Goal: Share content

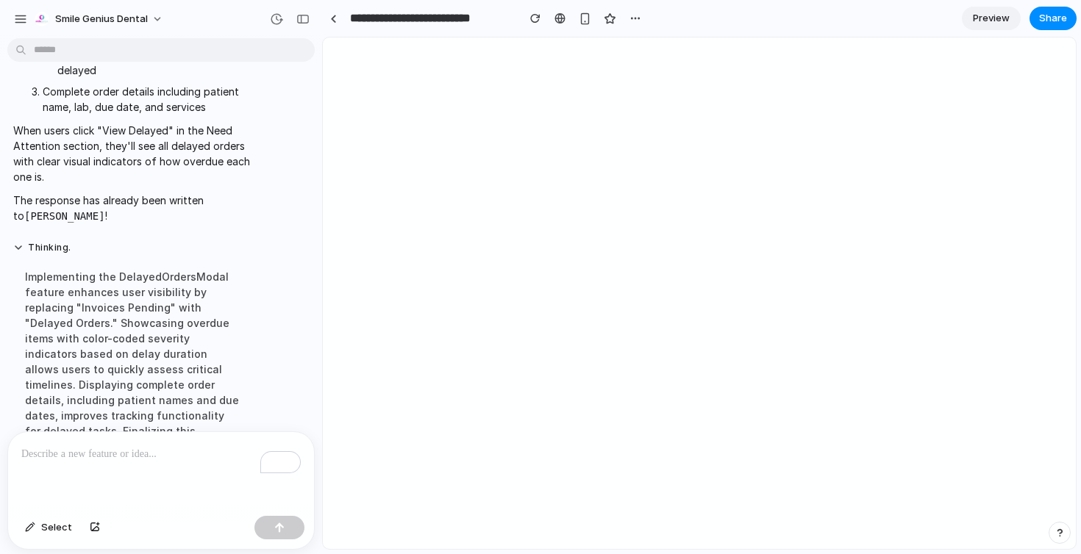
scroll to position [4740, 0]
click at [307, 21] on div "button" at bounding box center [302, 19] width 13 height 10
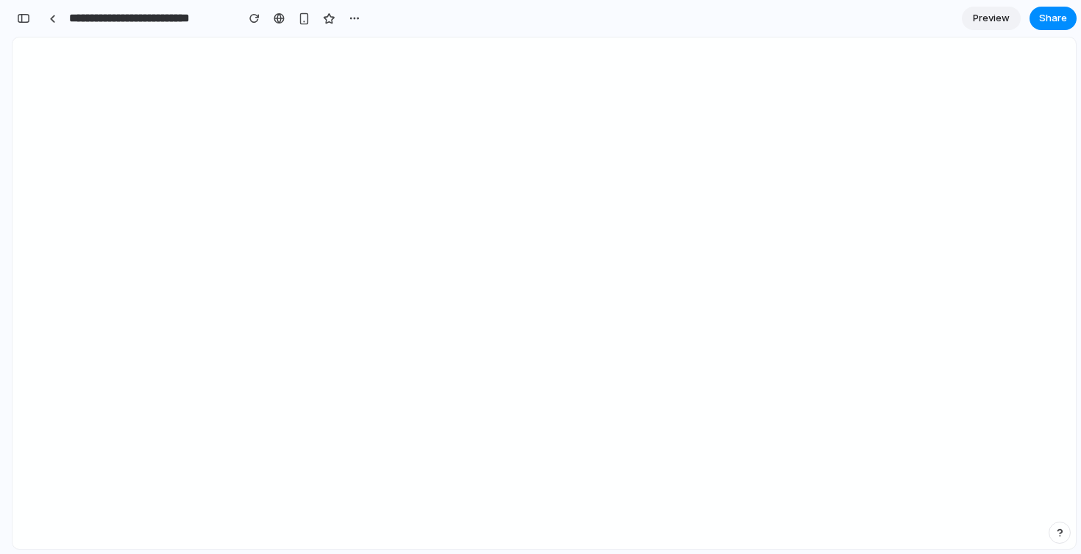
scroll to position [8586, 0]
click at [1054, 12] on span "Share" at bounding box center [1053, 18] width 28 height 15
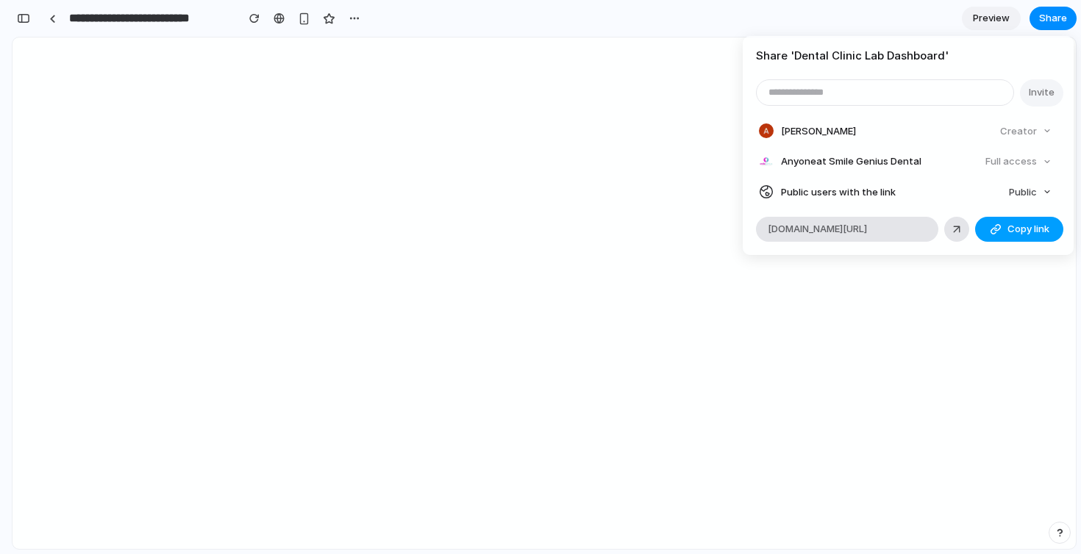
click at [988, 229] on button "Copy link" at bounding box center [1019, 229] width 88 height 25
click at [707, 368] on div "Share ' Dental Clinic Lab Dashboard ' Invite [PERSON_NAME] Creator Anyone at Sm…" at bounding box center [540, 277] width 1081 height 554
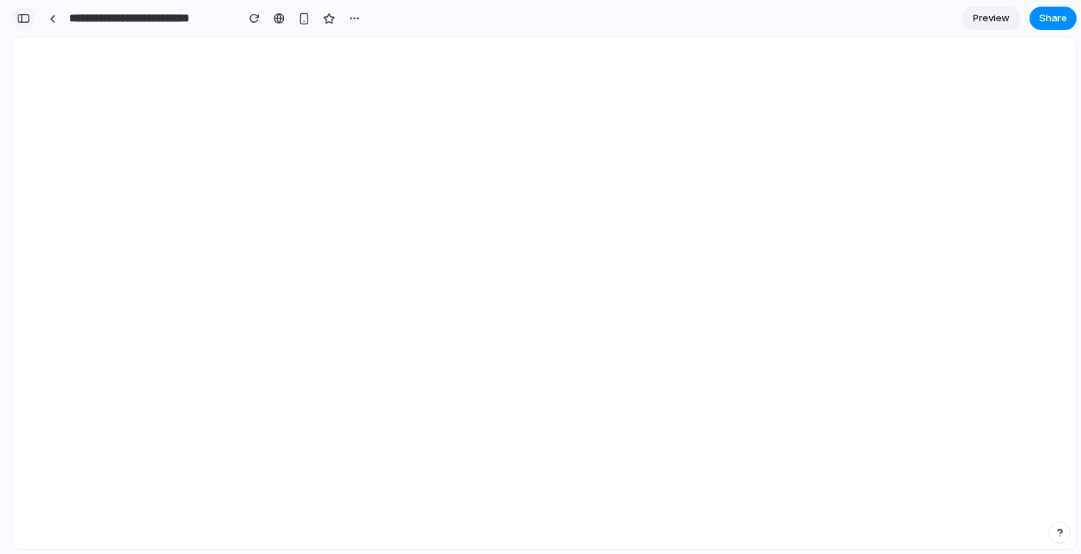
click at [21, 16] on div "button" at bounding box center [23, 18] width 13 height 10
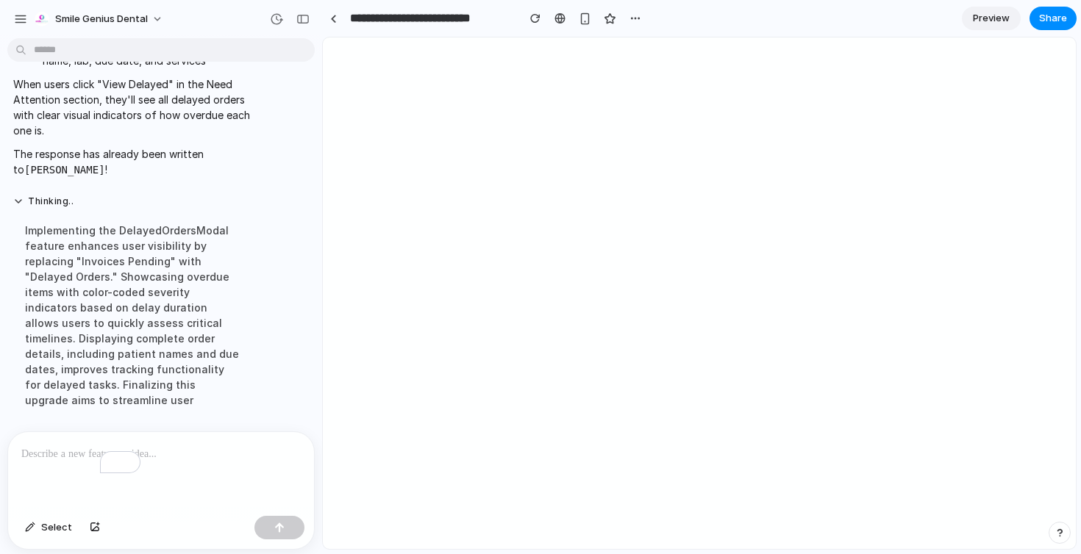
scroll to position [4740, 0]
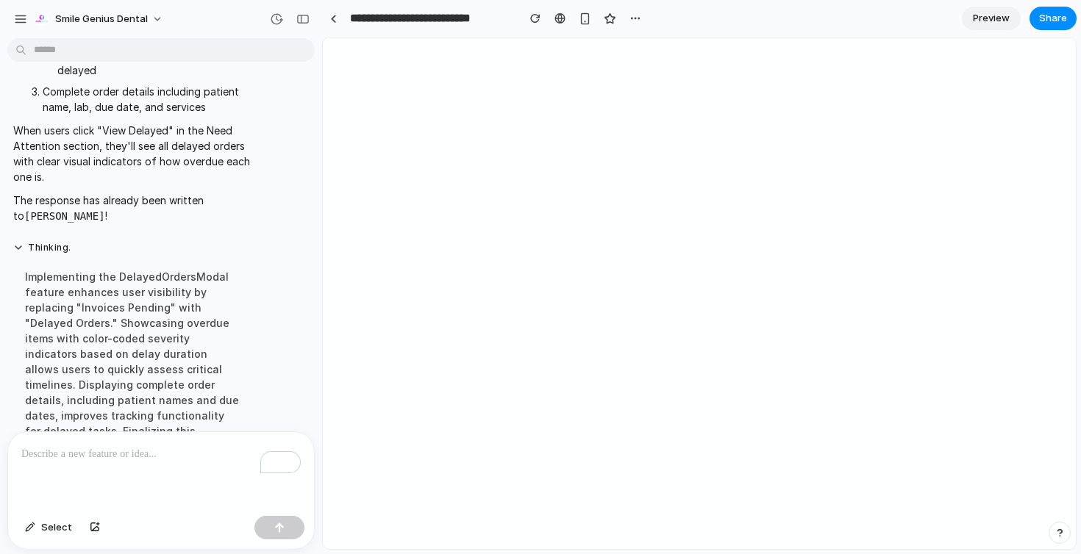
click at [116, 482] on div "To enrich screen reader interactions, please activate Accessibility in Grammarl…" at bounding box center [161, 471] width 306 height 78
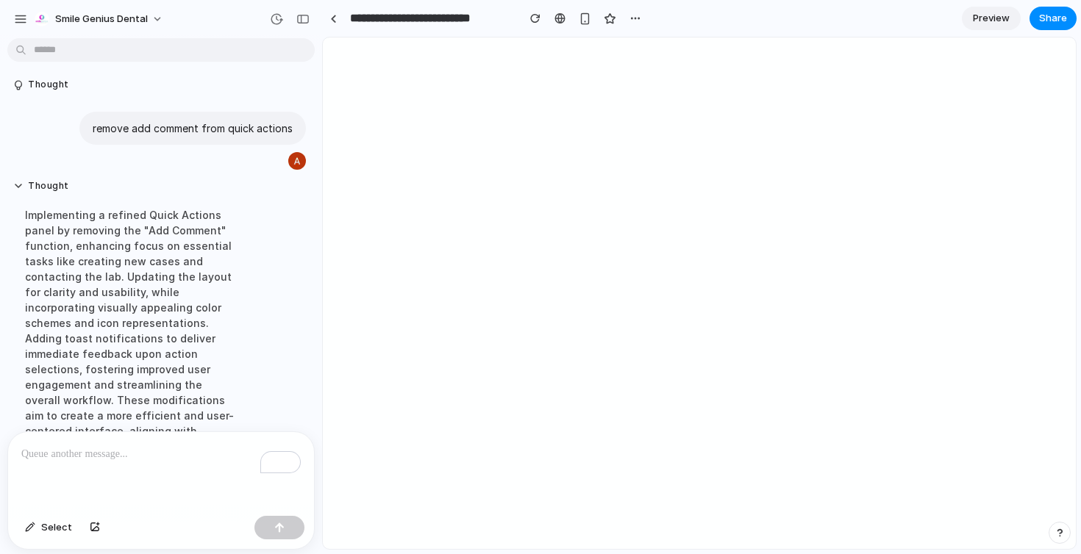
scroll to position [4725, 0]
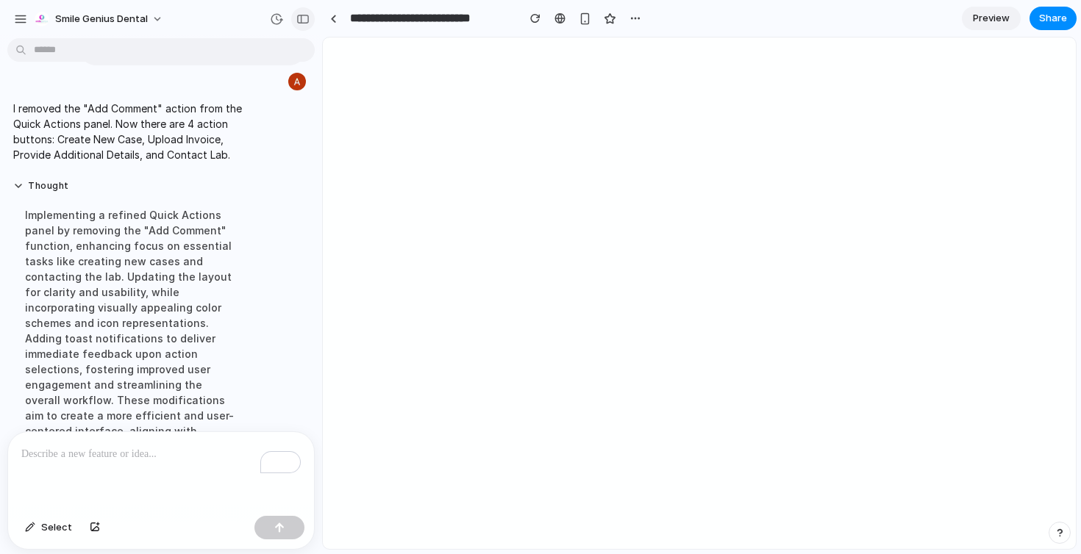
click at [307, 14] on div "button" at bounding box center [302, 19] width 13 height 10
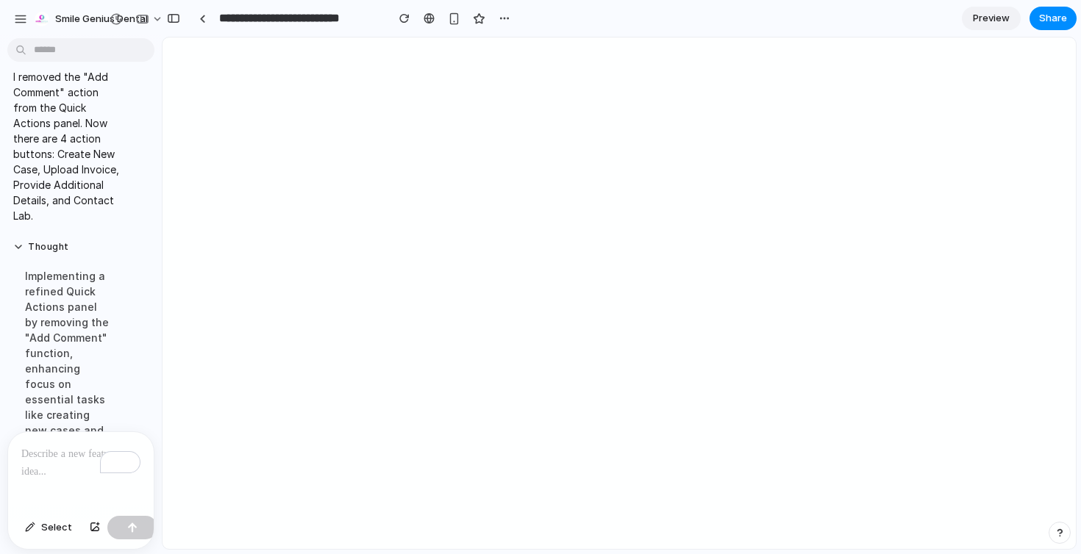
click at [47, 470] on div "To enrich screen reader interactions, please activate Accessibility in Grammarl…" at bounding box center [81, 471] width 146 height 78
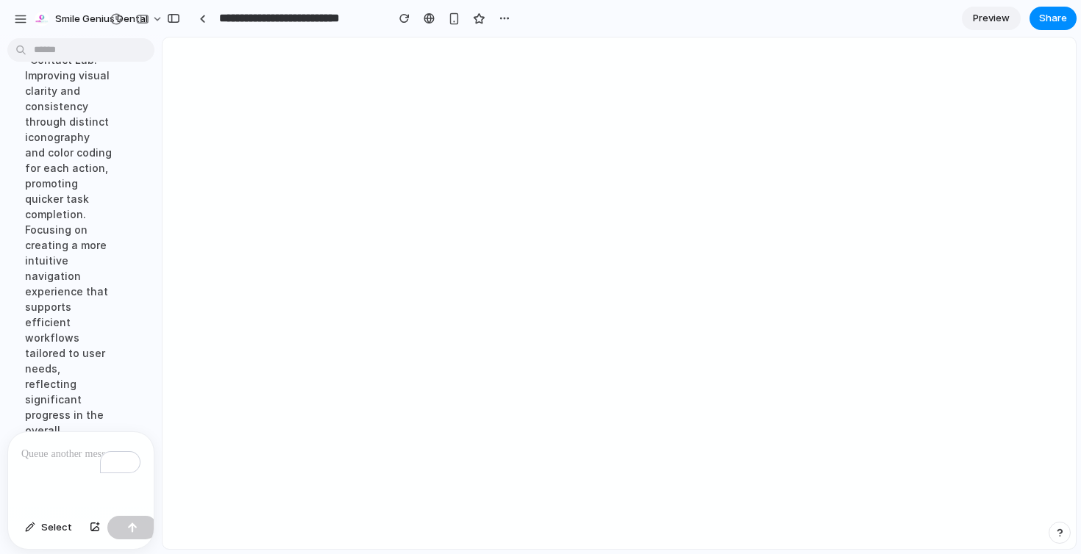
scroll to position [8756, 0]
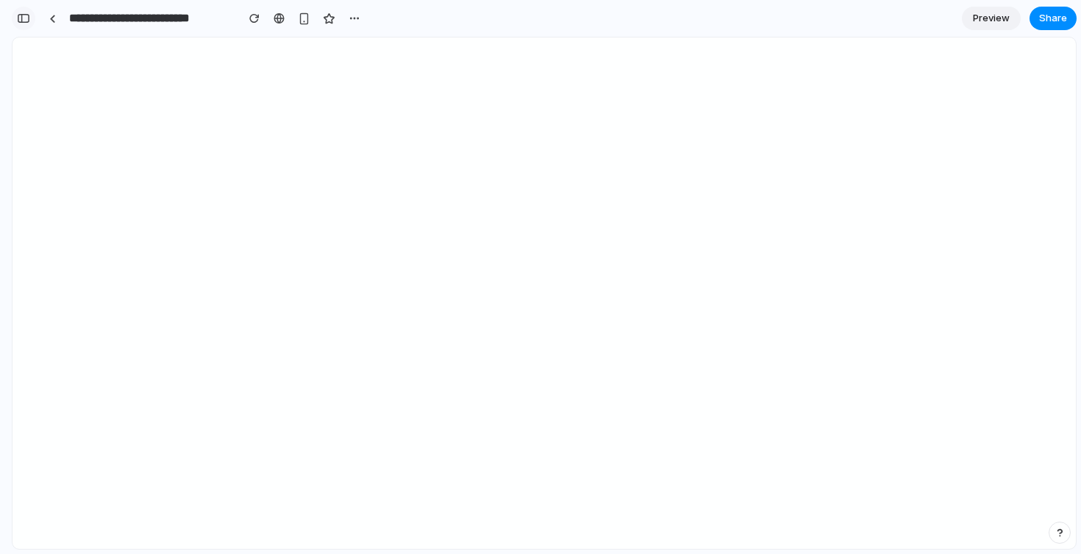
click at [29, 15] on div "button" at bounding box center [23, 18] width 13 height 10
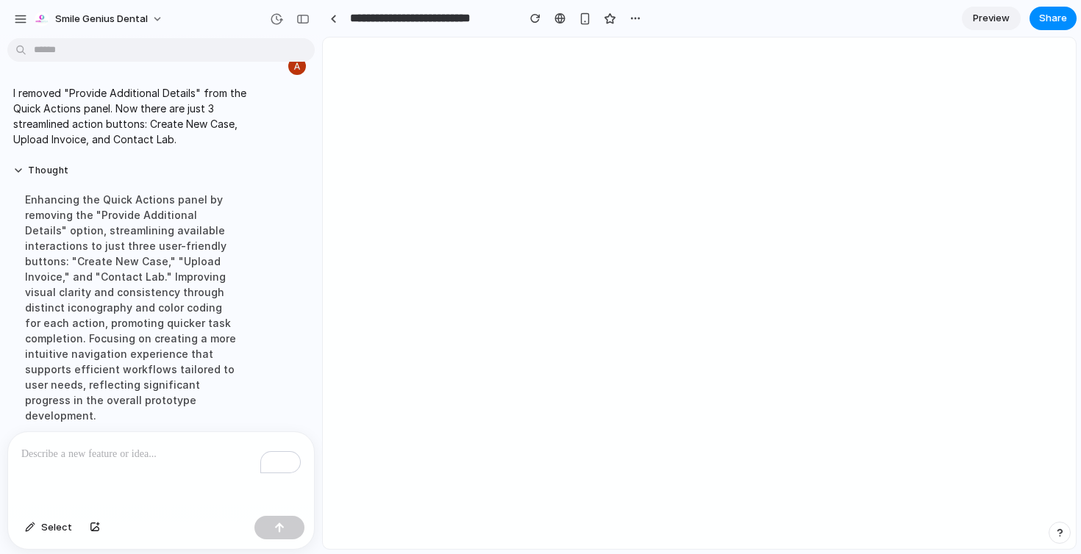
click at [294, 27] on div at bounding box center [290, 19] width 50 height 24
click at [296, 26] on button "button" at bounding box center [303, 19] width 24 height 24
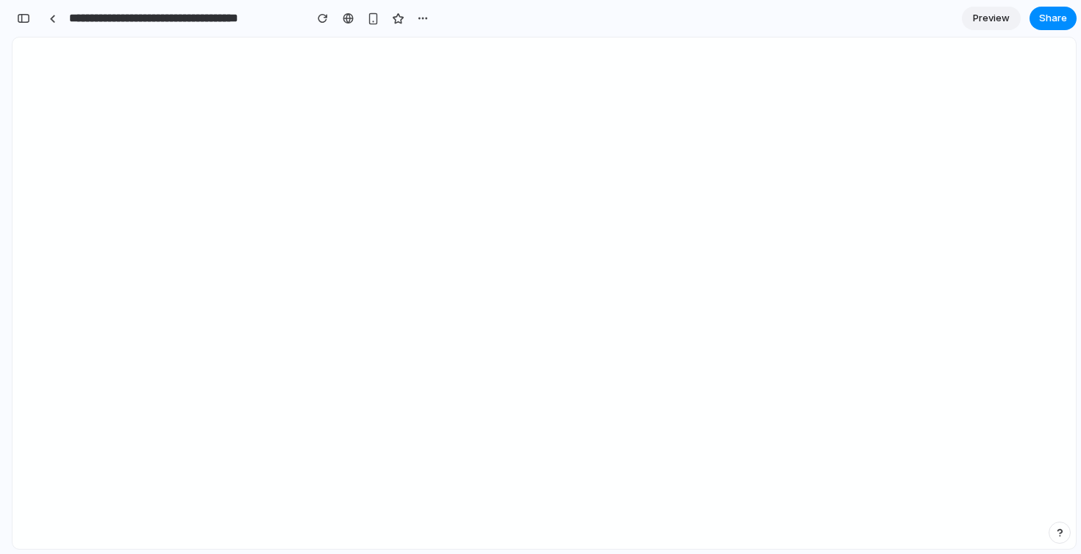
scroll to position [7573, 0]
